Goal: Task Accomplishment & Management: Manage account settings

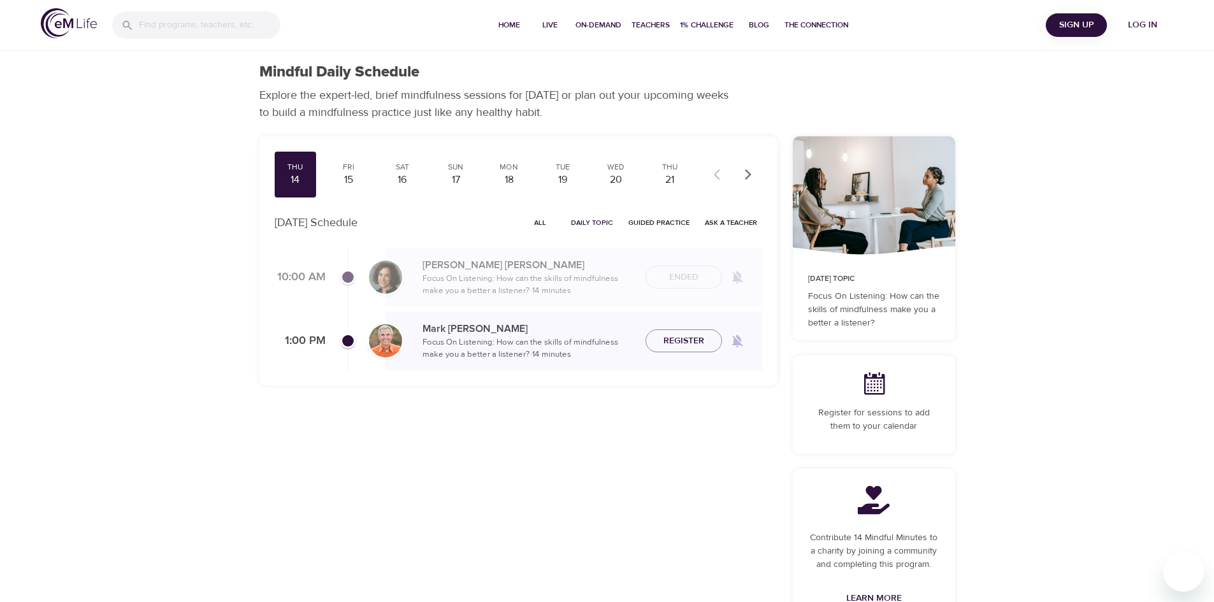
click at [1131, 25] on span "Log in" at bounding box center [1142, 25] width 51 height 16
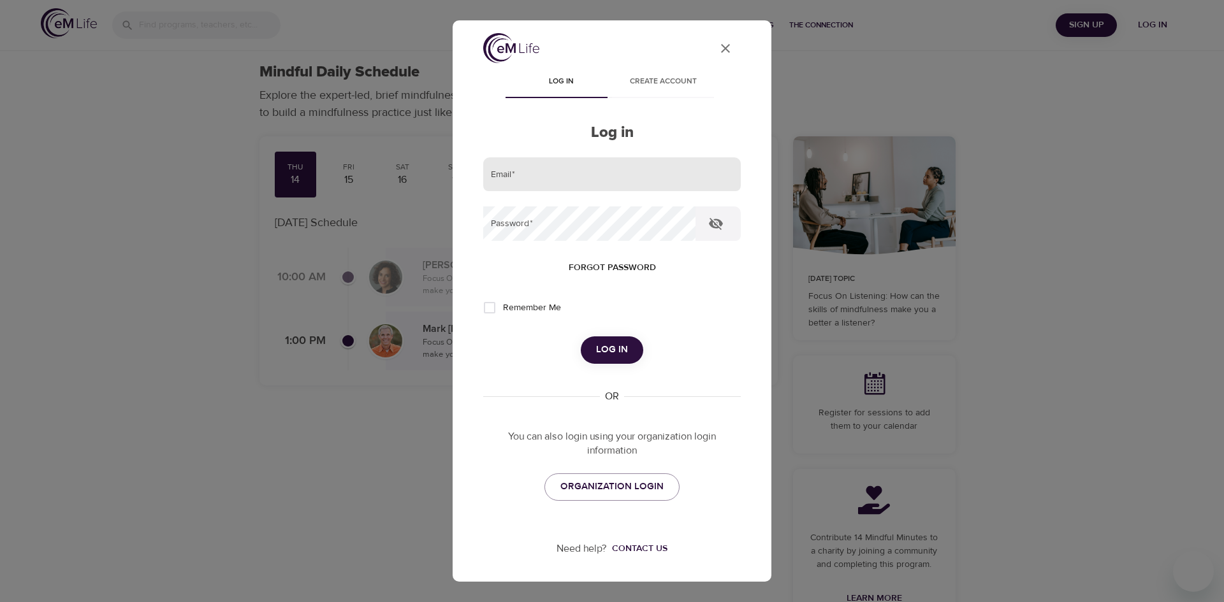
click at [663, 174] on input "email" at bounding box center [612, 174] width 258 height 34
type input "leslie.schneider@cognizant.com"
click at [581, 337] on button "Log in" at bounding box center [612, 350] width 62 height 27
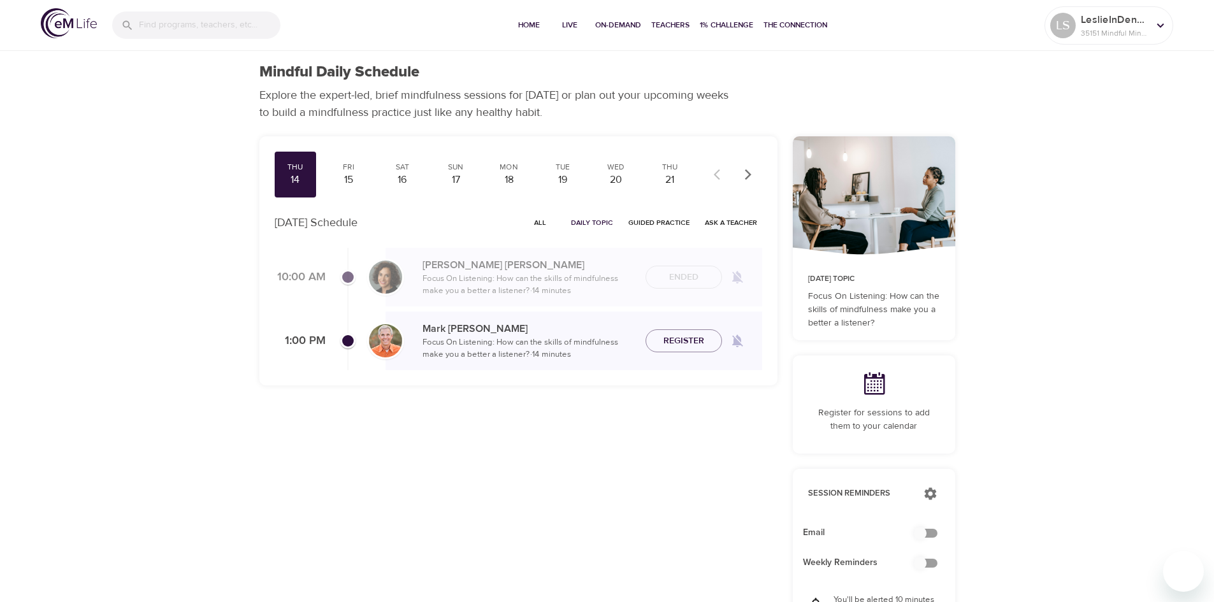
checkbox input "true"
click at [526, 22] on span "Home" at bounding box center [529, 24] width 31 height 13
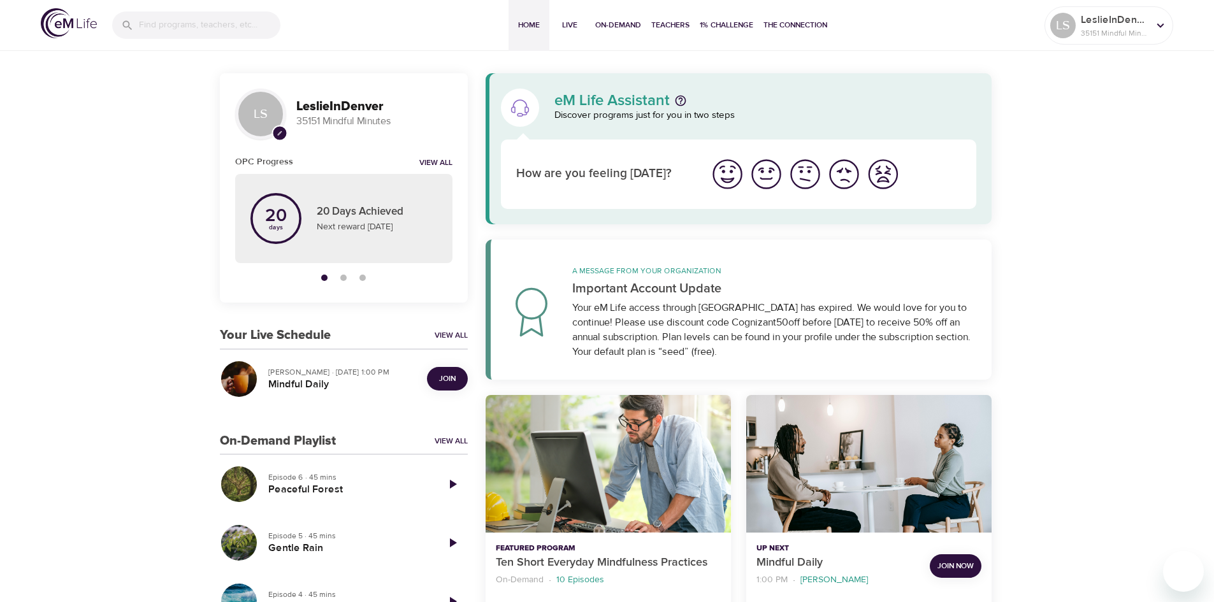
click at [961, 567] on span "Join Now" at bounding box center [956, 566] width 36 height 13
